Goal: Information Seeking & Learning: Learn about a topic

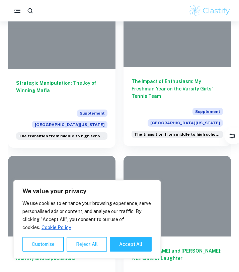
scroll to position [212, 0]
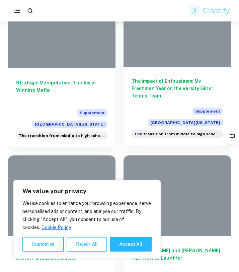
click at [180, 87] on h6 "The Impact of Enthusiasm: My Freshman Year on the Varsity Girls' Tennis Team" at bounding box center [177, 88] width 91 height 22
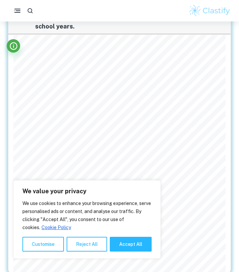
scroll to position [120, 0]
click at [79, 244] on button "Reject All" at bounding box center [87, 244] width 40 height 15
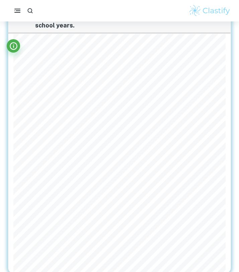
scroll to position [0, 0]
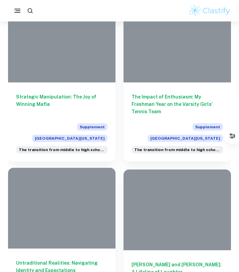
scroll to position [129, 0]
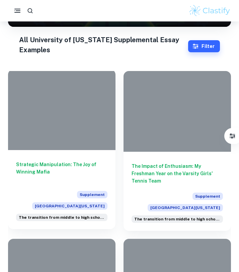
click at [53, 155] on div "Strategic Manipulation: The Joy of Winning Mafia Supplement [GEOGRAPHIC_DATA][U…" at bounding box center [61, 189] width 107 height 79
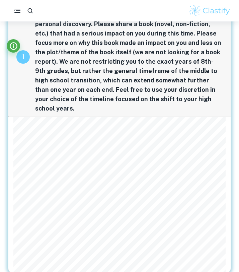
scroll to position [36, 0]
